Goal: Use online tool/utility: Utilize a website feature to perform a specific function

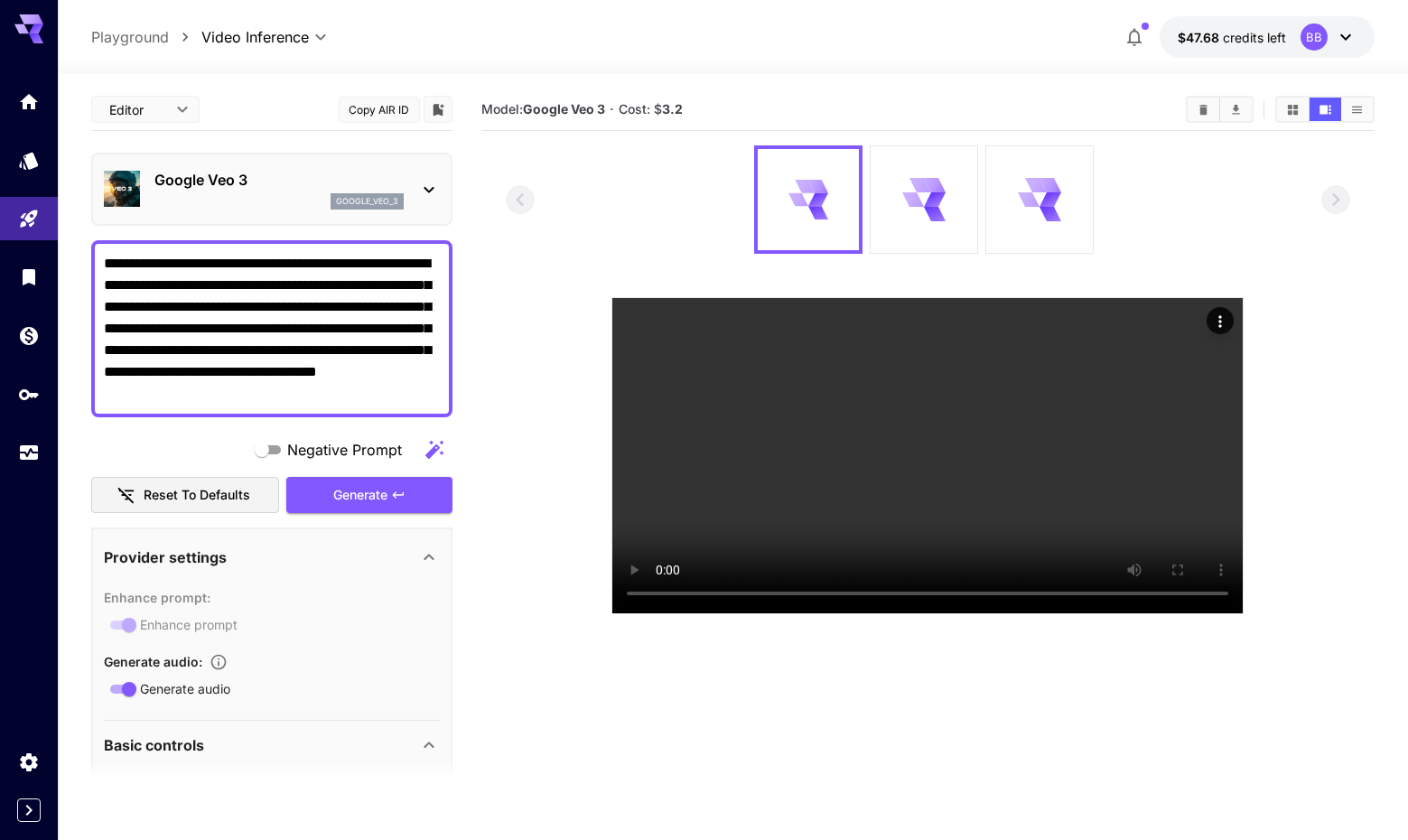
click at [326, 386] on textarea "**********" at bounding box center [272, 329] width 336 height 152
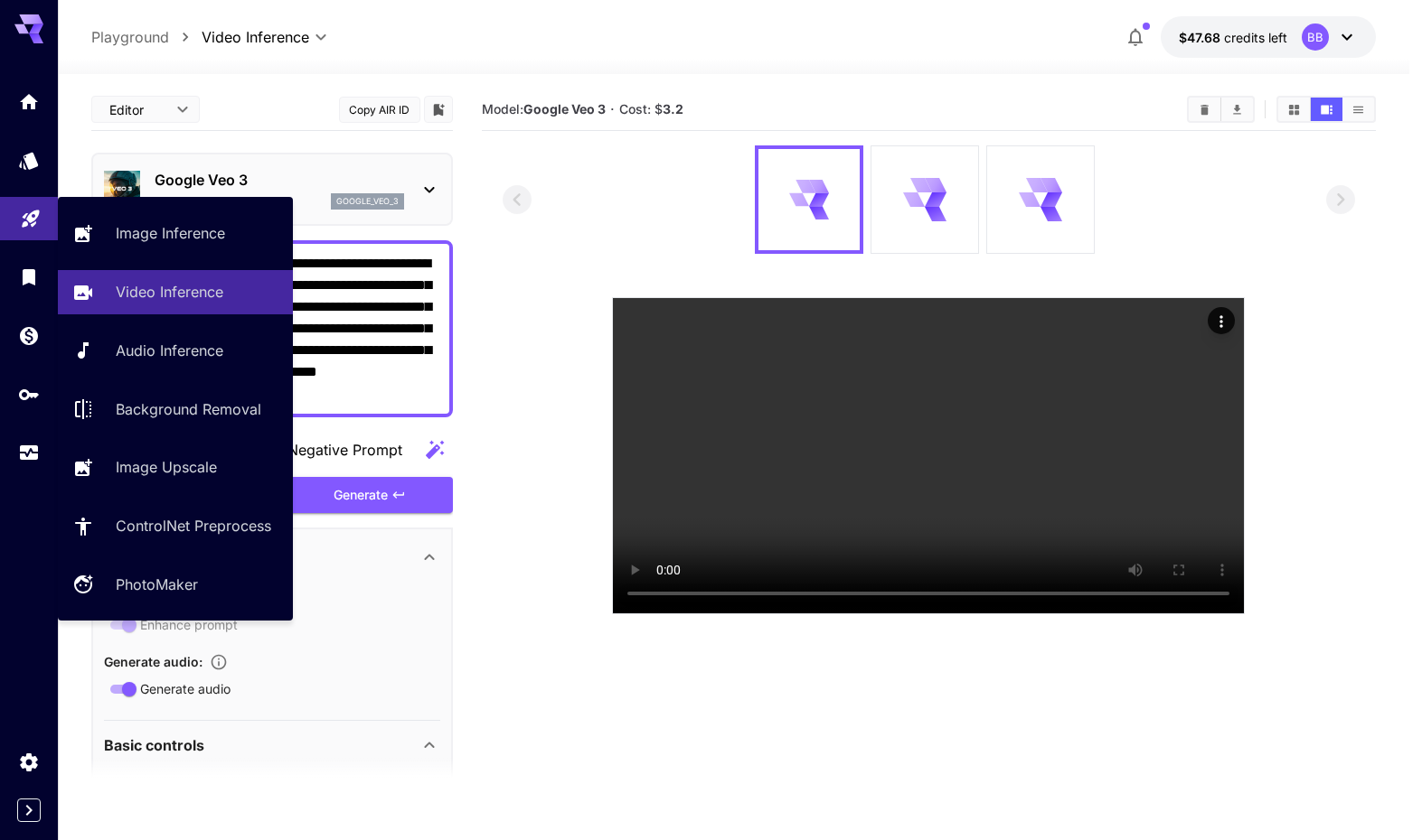
drag, startPoint x: 326, startPoint y: 386, endPoint x: 47, endPoint y: 224, distance: 322.6
click at [47, 224] on div "**********" at bounding box center [704, 491] width 1409 height 982
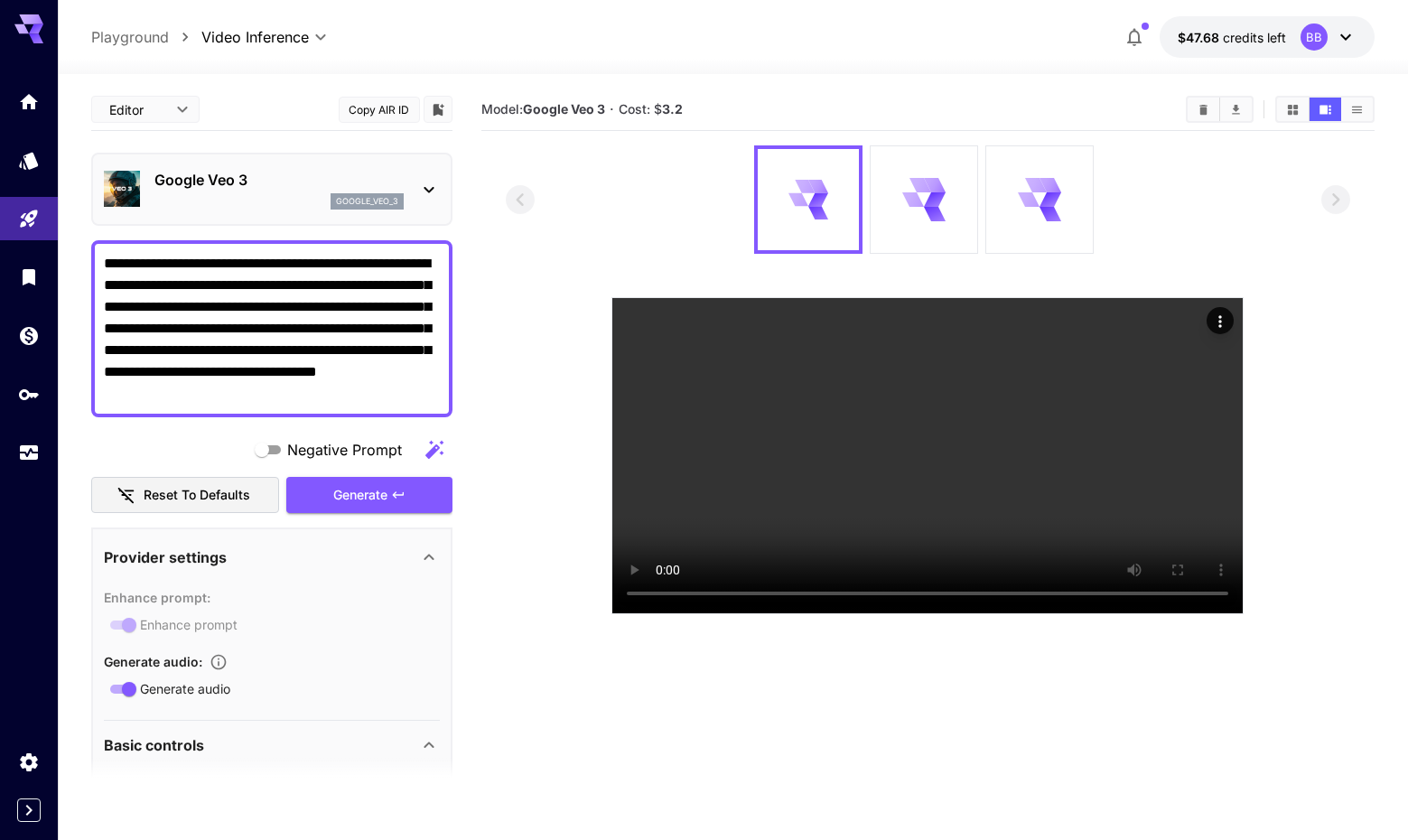
paste textarea "*********"
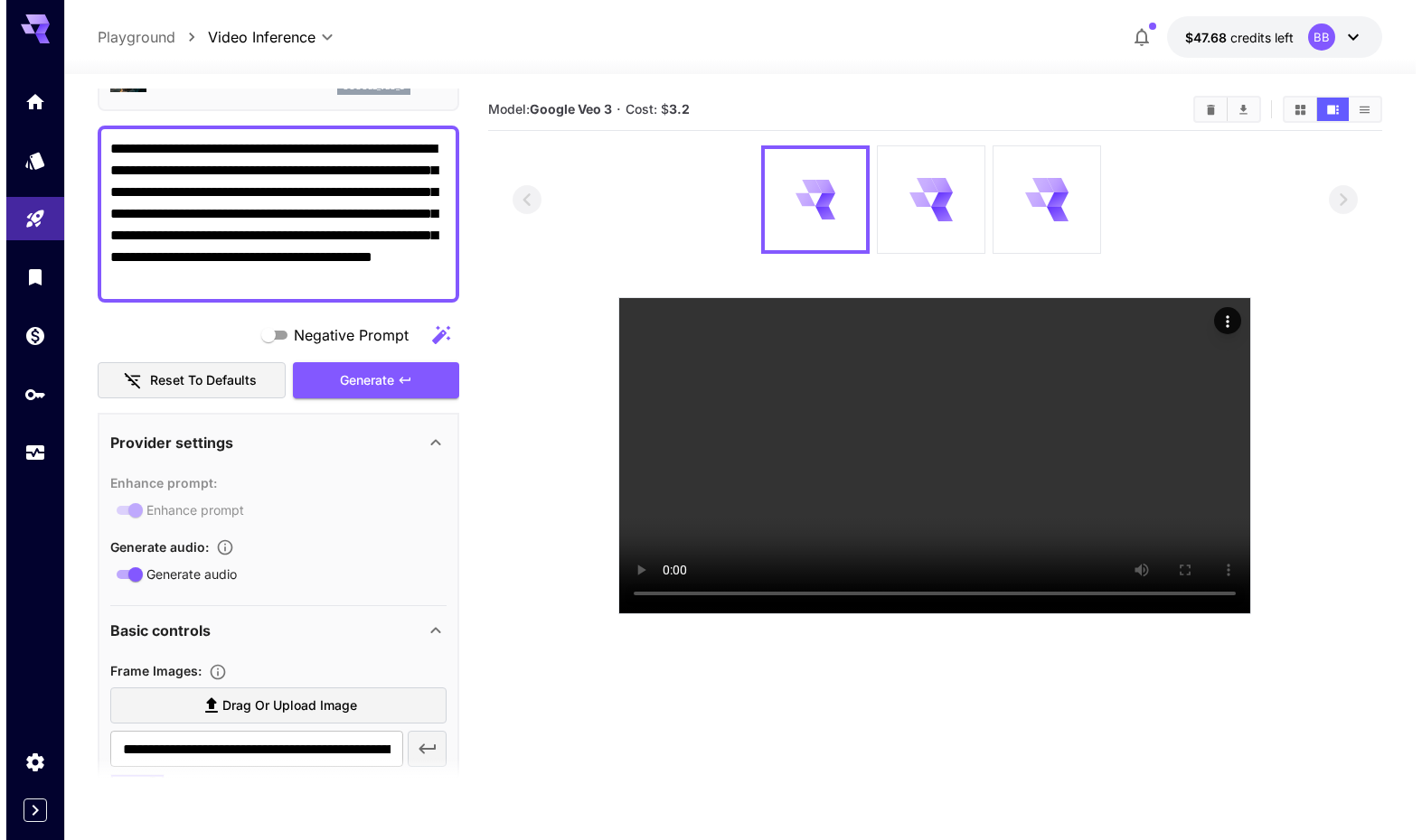
scroll to position [7, 0]
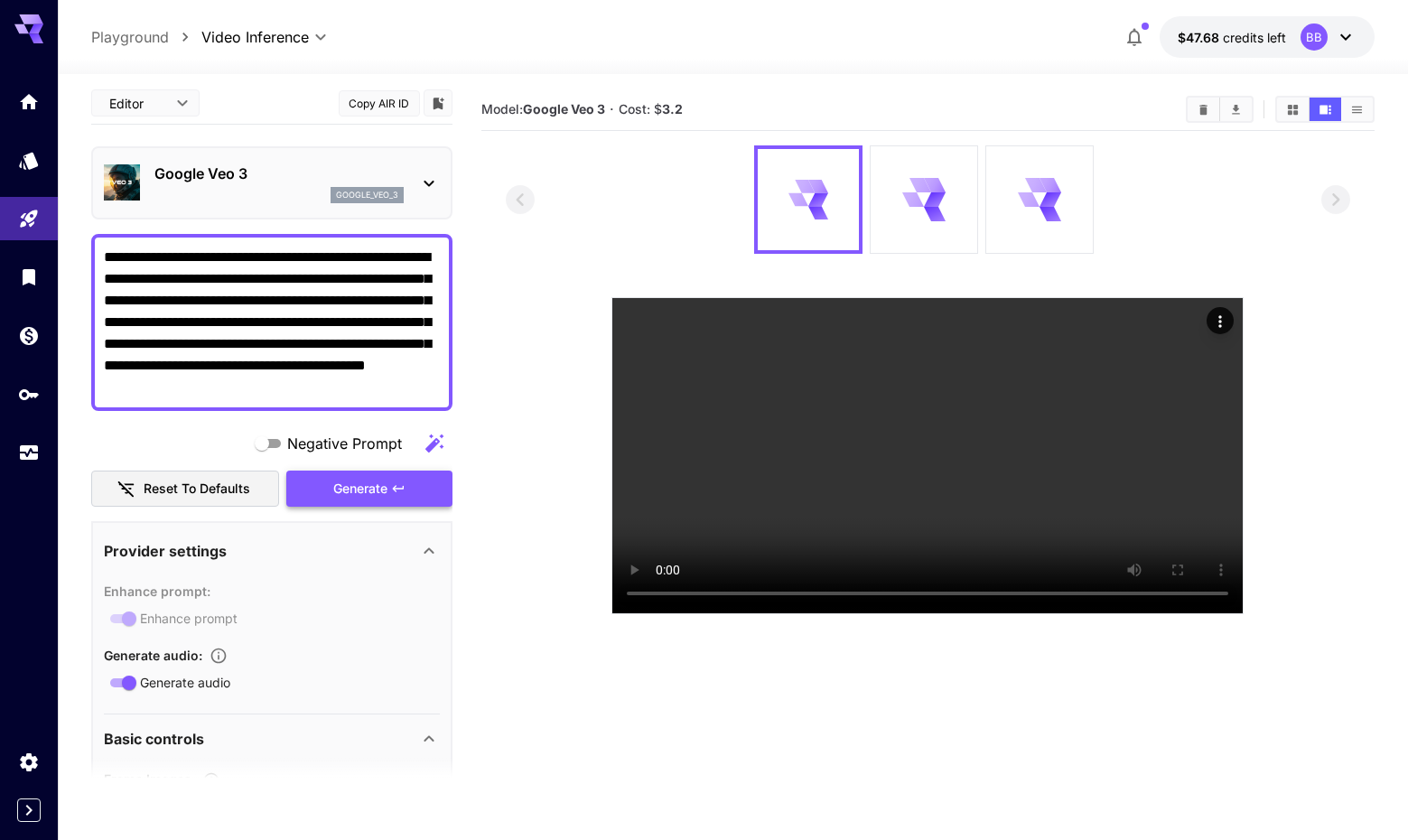
type textarea "**********"
click at [384, 486] on div "Generate" at bounding box center [368, 489] width 166 height 38
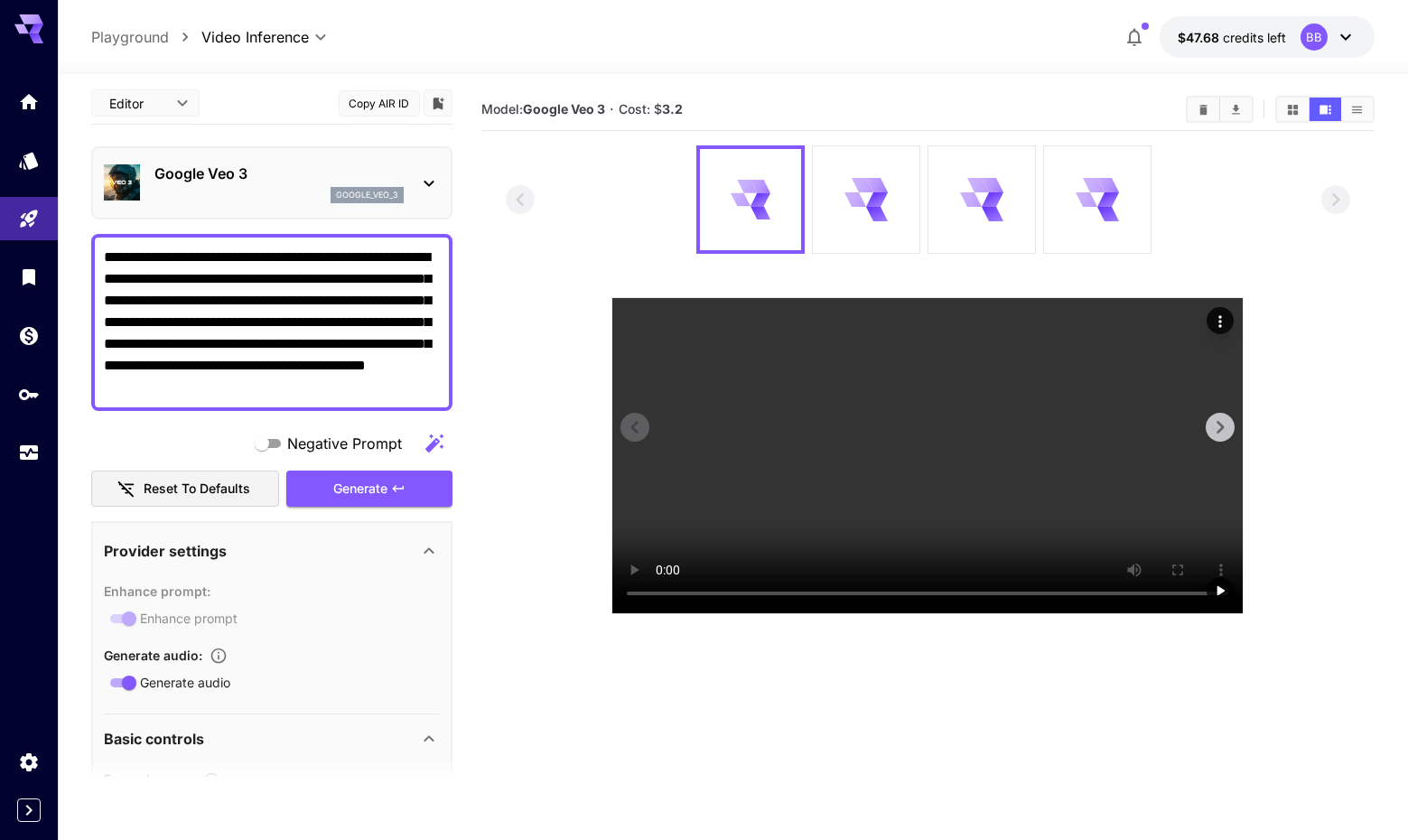
click at [931, 474] on video at bounding box center [927, 456] width 631 height 315
click at [663, 613] on video at bounding box center [927, 456] width 631 height 315
click at [667, 613] on video at bounding box center [927, 456] width 631 height 315
click at [818, 613] on video at bounding box center [927, 456] width 631 height 315
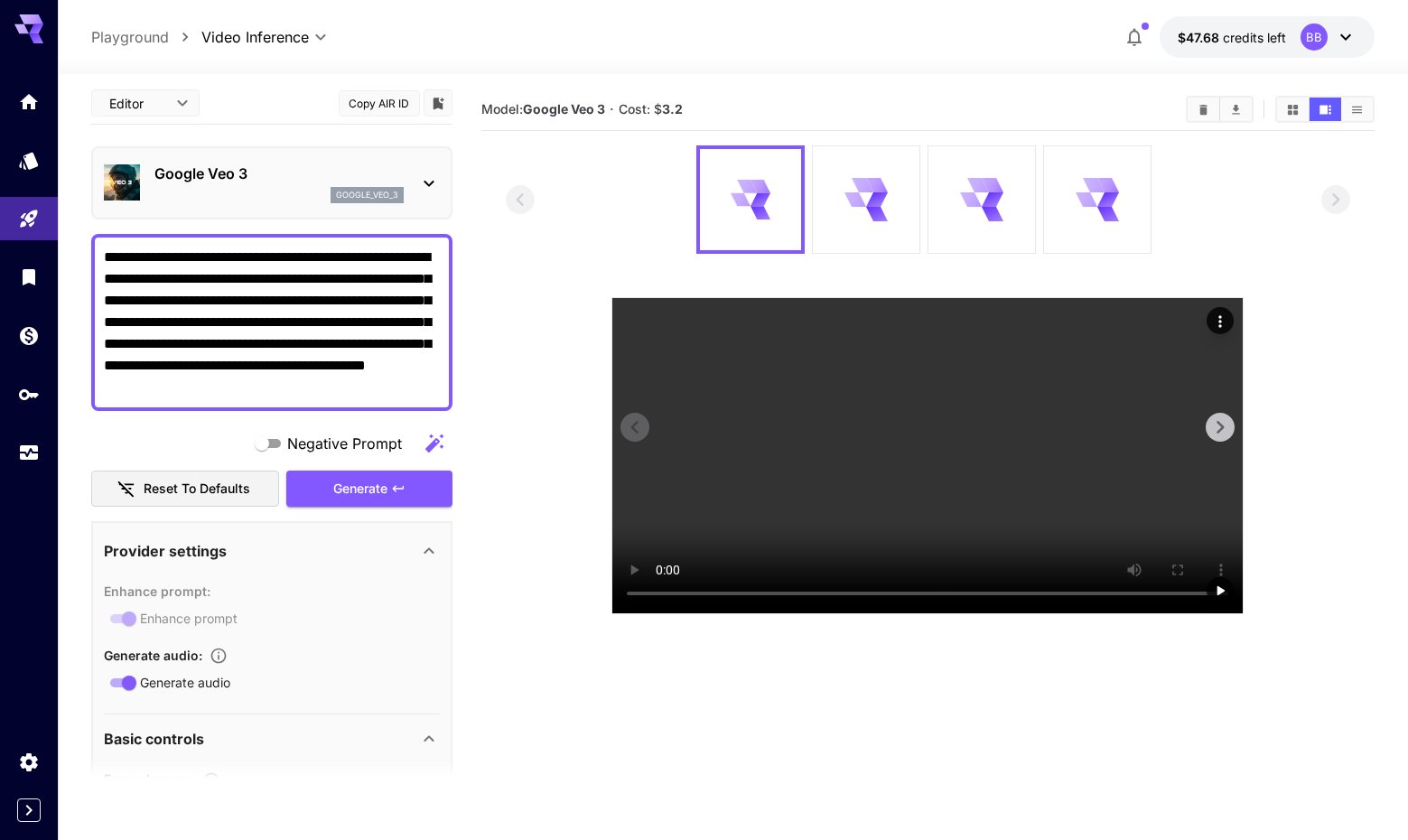
drag, startPoint x: 818, startPoint y: 635, endPoint x: 722, endPoint y: 638, distance: 96.0
click at [722, 613] on video at bounding box center [927, 456] width 631 height 315
click at [665, 613] on video at bounding box center [927, 456] width 631 height 315
click at [664, 613] on video at bounding box center [927, 456] width 631 height 315
drag, startPoint x: 897, startPoint y: 631, endPoint x: 663, endPoint y: 634, distance: 234.0
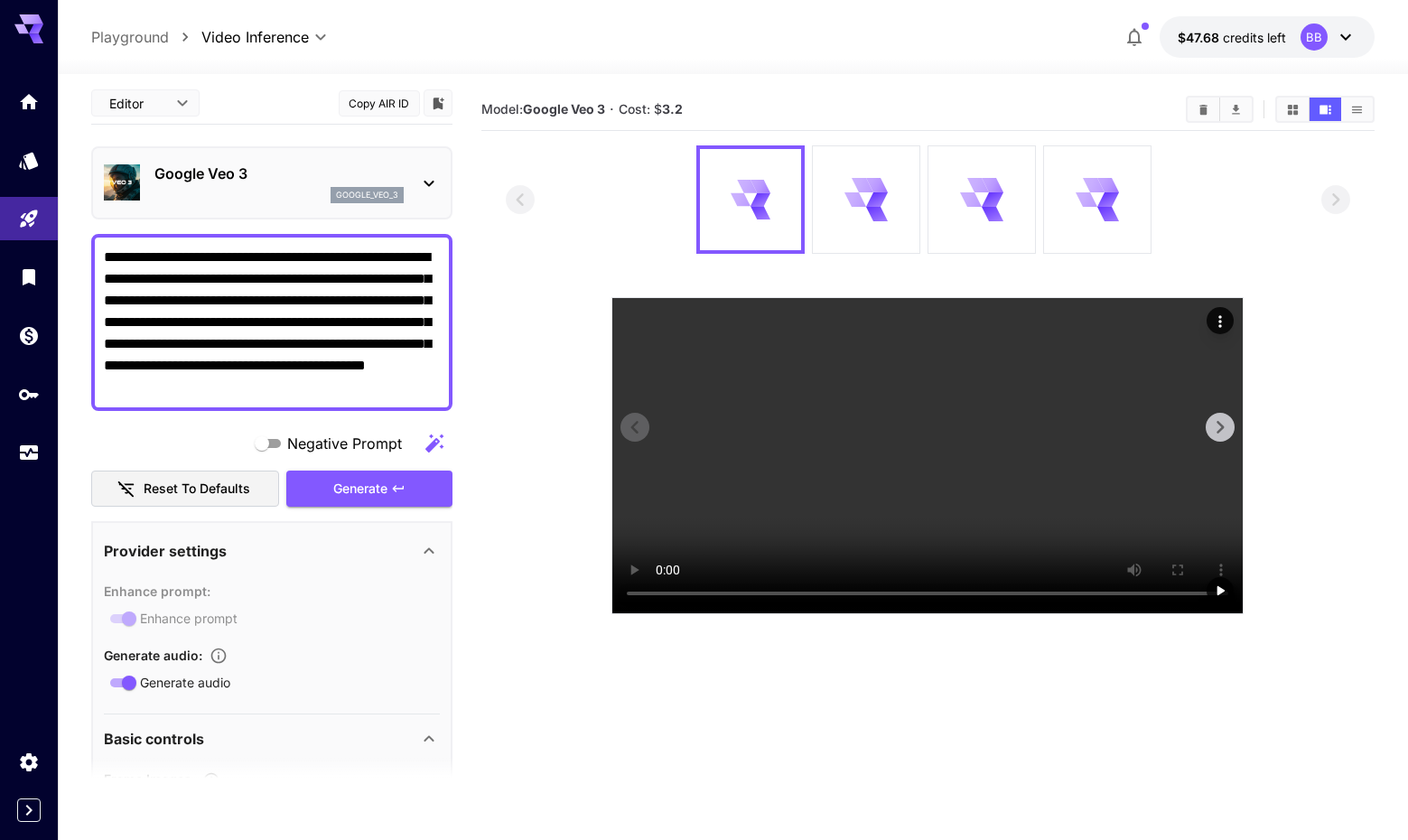
click at [663, 613] on video at bounding box center [927, 456] width 631 height 315
click at [657, 613] on video at bounding box center [927, 456] width 631 height 315
click at [662, 613] on video at bounding box center [927, 456] width 631 height 315
click at [663, 613] on video at bounding box center [927, 456] width 631 height 315
drag, startPoint x: 1101, startPoint y: 636, endPoint x: 718, endPoint y: 645, distance: 383.1
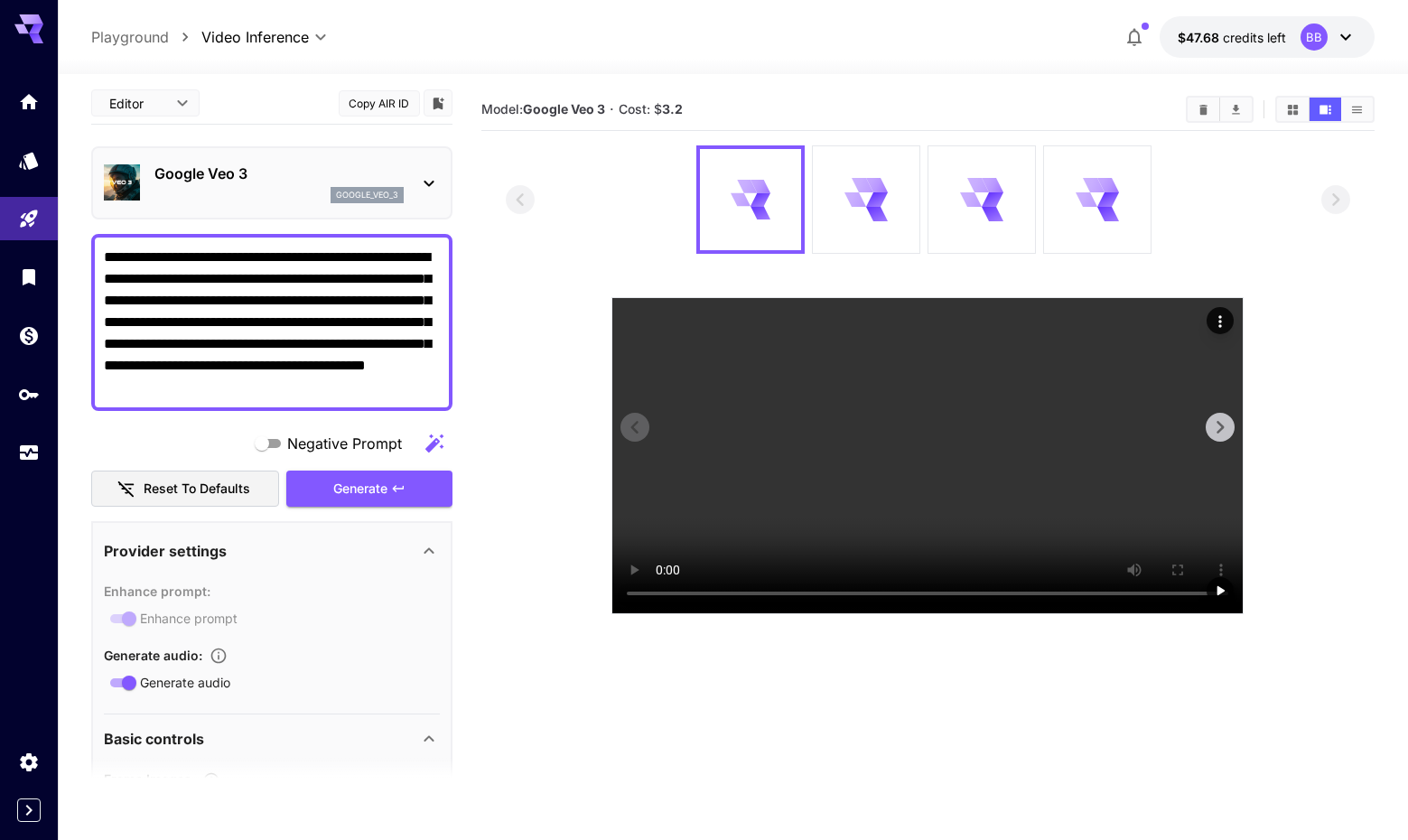
click at [718, 613] on video at bounding box center [927, 456] width 631 height 315
click at [663, 613] on video at bounding box center [927, 456] width 631 height 315
click at [1225, 320] on icon "Actions" at bounding box center [1220, 321] width 18 height 18
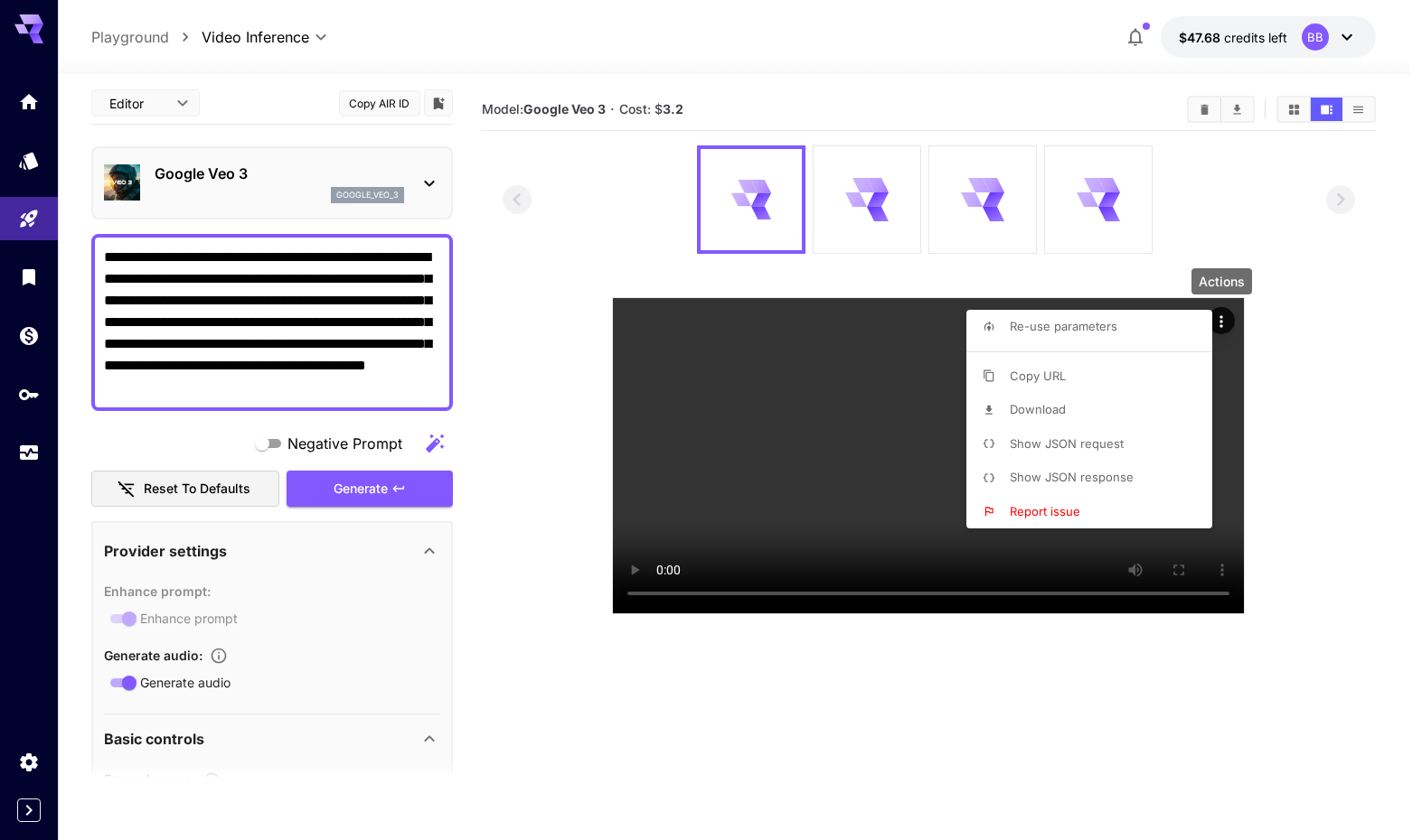
click at [1125, 409] on li "Download" at bounding box center [1095, 410] width 257 height 35
click at [1304, 749] on div at bounding box center [711, 420] width 1422 height 840
